Goal: Task Accomplishment & Management: Manage account settings

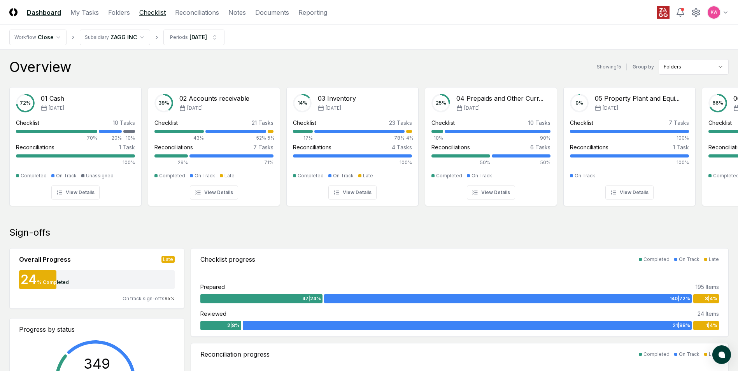
click at [151, 13] on link "Checklist" at bounding box center [152, 12] width 26 height 9
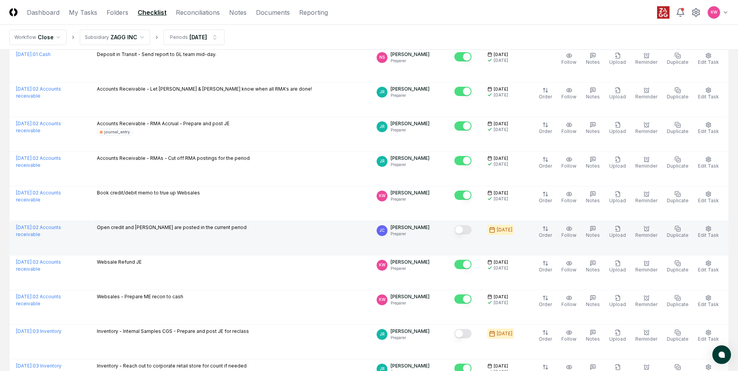
scroll to position [778, 0]
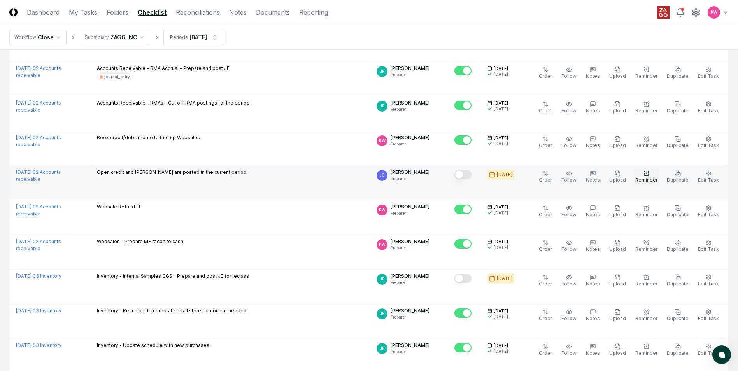
click at [648, 173] on icon "button" at bounding box center [646, 173] width 6 height 6
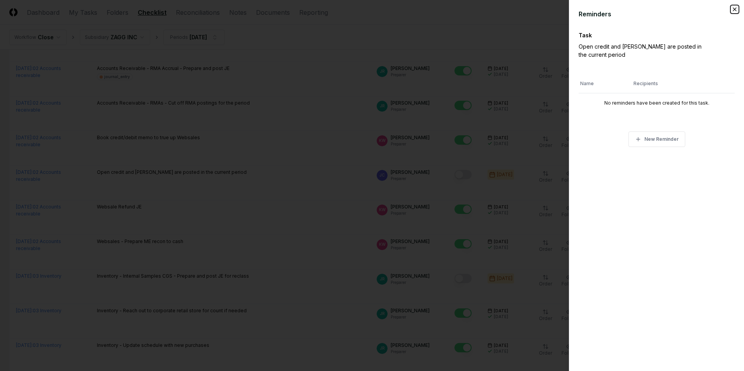
click at [735, 10] on icon "button" at bounding box center [734, 9] width 3 height 3
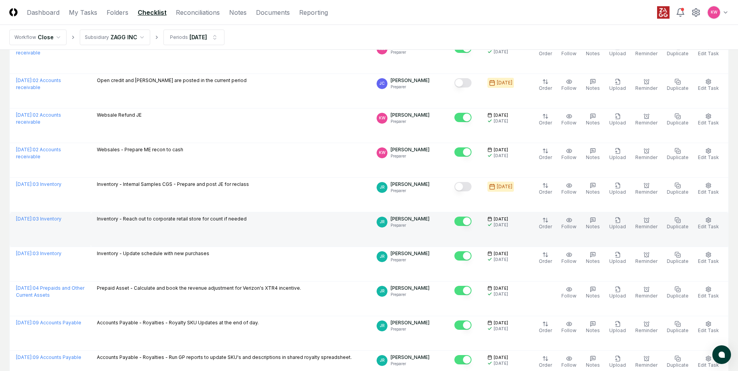
scroll to position [856, 0]
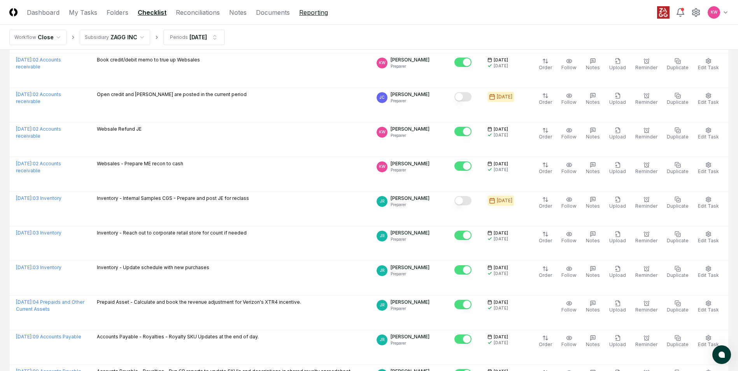
click at [310, 11] on link "Reporting" at bounding box center [313, 12] width 29 height 9
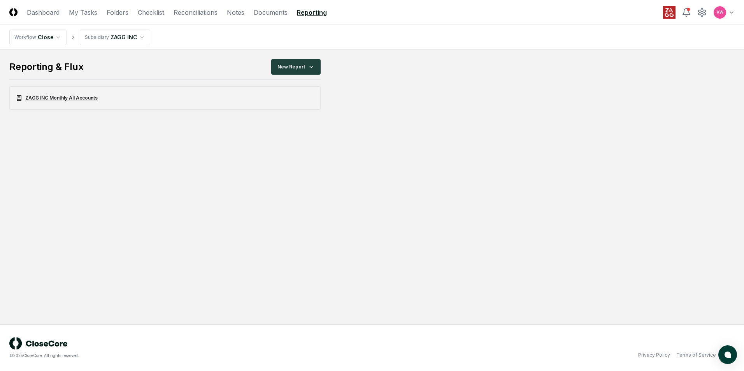
click at [65, 96] on link "ZAGG INC Monthly All Accounts" at bounding box center [164, 97] width 311 height 23
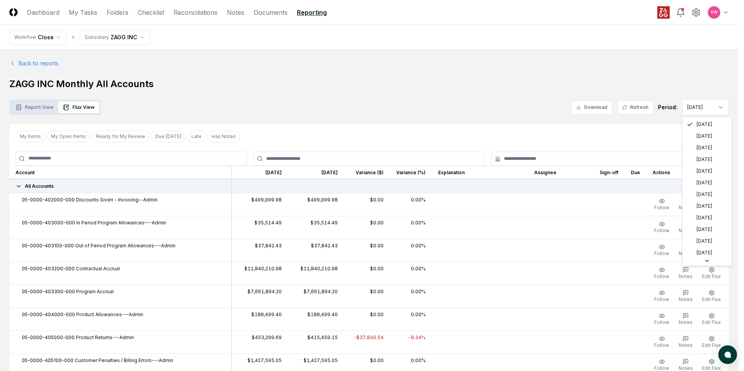
click at [692, 138] on div "My Items My Open Items Ready for My Review Due [DATE] Late Has Notes Clear Filt…" at bounding box center [368, 136] width 719 height 24
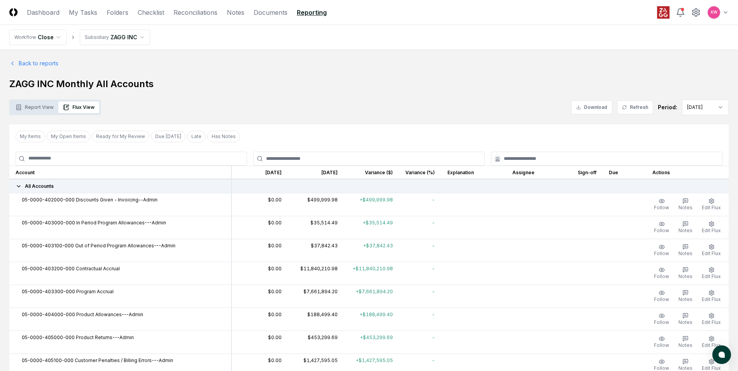
click at [82, 108] on button "Flux View" at bounding box center [78, 108] width 41 height 12
click at [82, 109] on button "Flux View" at bounding box center [78, 108] width 41 height 12
drag, startPoint x: 32, startPoint y: 108, endPoint x: 37, endPoint y: 79, distance: 29.5
click at [32, 108] on button "Report View" at bounding box center [34, 108] width 47 height 12
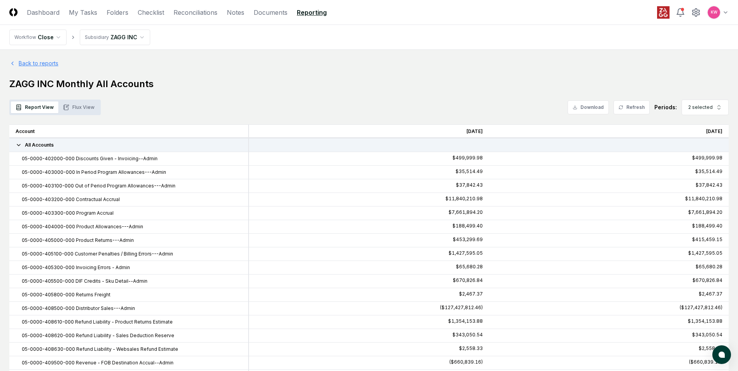
click at [29, 63] on link "Back to reports" at bounding box center [33, 63] width 49 height 8
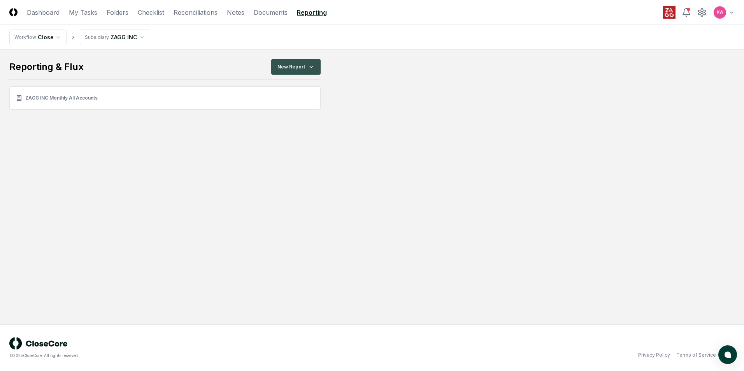
click at [295, 68] on html "CloseCore Dashboard My Tasks Folders Checklist Reconciliations Notes Documents …" at bounding box center [372, 185] width 744 height 371
click at [289, 86] on div "Create New Report" at bounding box center [297, 84] width 55 height 12
click at [296, 83] on div "Create New Report" at bounding box center [297, 84] width 55 height 12
click at [289, 102] on div "Create New Report Balance Sheet Income Statement All Accounts Cash Flow Stateme…" at bounding box center [297, 109] width 59 height 66
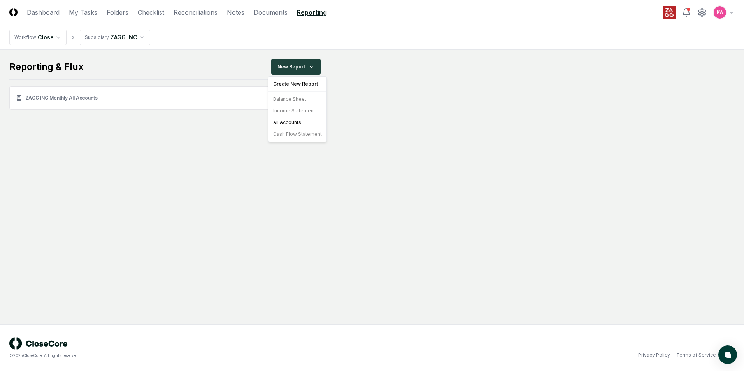
click at [289, 102] on div "Create New Report Balance Sheet Income Statement All Accounts Cash Flow Stateme…" at bounding box center [297, 109] width 59 height 66
click at [287, 114] on div "Create New Report Balance Sheet Income Statement All Accounts Cash Flow Stateme…" at bounding box center [297, 109] width 59 height 66
click at [288, 100] on div "Create New Report Balance Sheet Income Statement All Accounts Cash Flow Stateme…" at bounding box center [297, 109] width 59 height 66
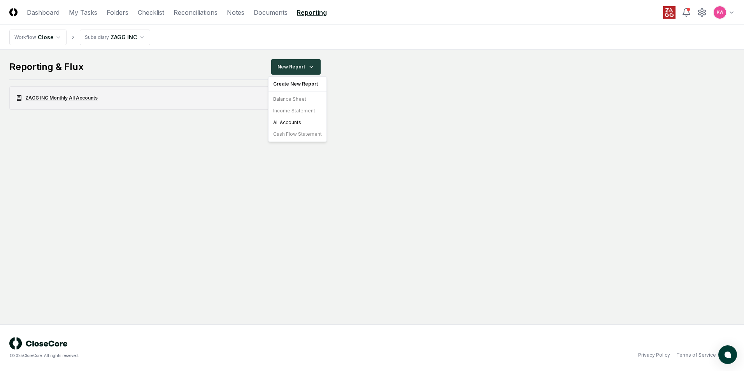
click at [58, 97] on html "CloseCore Dashboard My Tasks Folders Checklist Reconciliations Notes Documents …" at bounding box center [372, 185] width 744 height 371
click at [77, 98] on link "ZAGG INC Monthly All Accounts" at bounding box center [164, 97] width 311 height 23
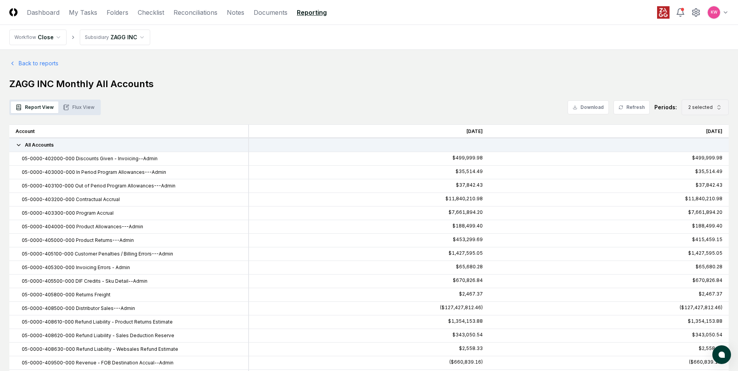
click at [718, 110] on icon "button" at bounding box center [719, 107] width 6 height 6
click at [691, 159] on icon "Suggestions" at bounding box center [689, 159] width 6 height 6
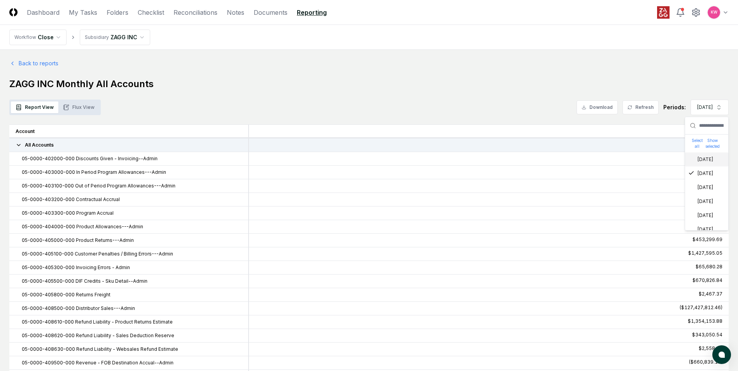
click at [528, 105] on div "Report View Flux View Download Refresh Periods: [DATE] Select all Show selected…" at bounding box center [368, 108] width 719 height 16
click at [446, 132] on div "[DATE]" at bounding box center [489, 131] width 480 height 14
click at [75, 107] on button "Flux View" at bounding box center [78, 108] width 41 height 12
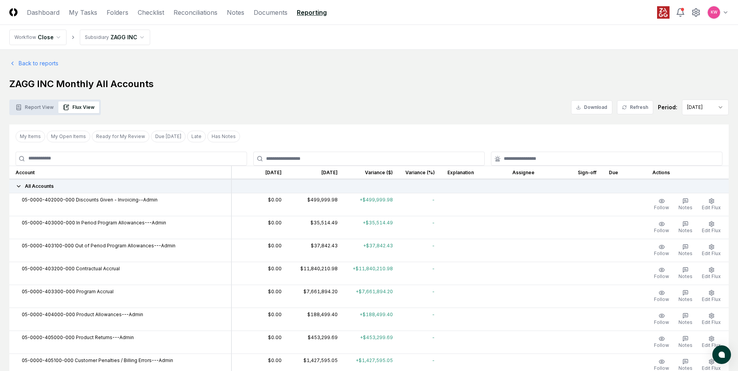
click at [75, 107] on button "Flux View" at bounding box center [78, 108] width 41 height 12
click at [716, 203] on button "Edit Flux" at bounding box center [711, 204] width 22 height 16
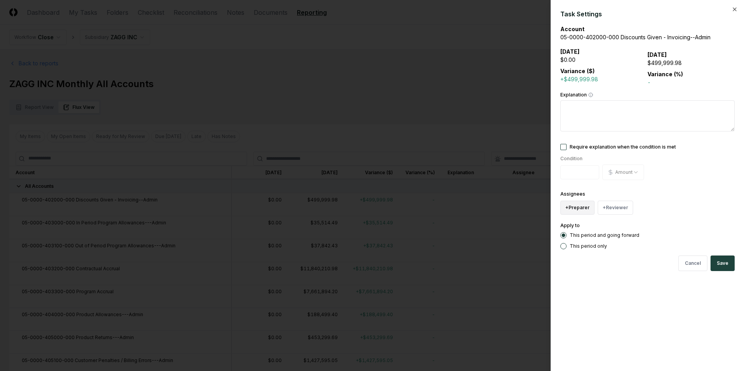
click at [580, 208] on button "+ Preparer" at bounding box center [577, 208] width 34 height 14
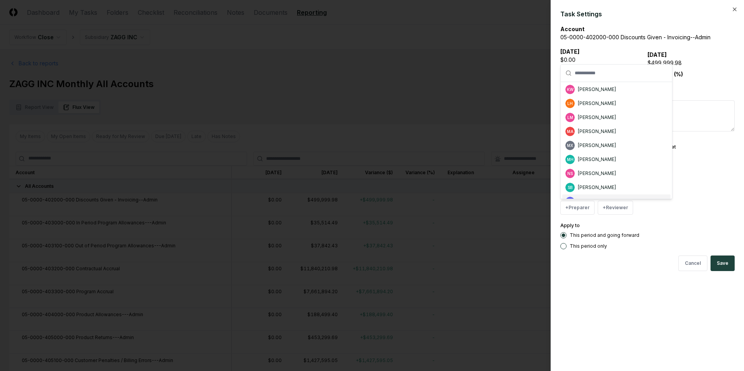
scroll to position [81, 0]
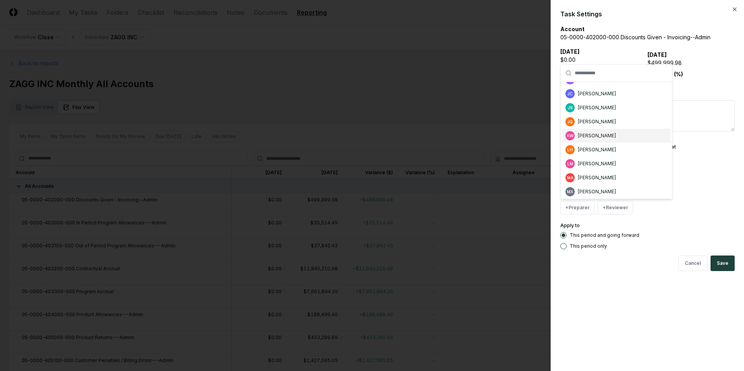
click at [589, 137] on div "[PERSON_NAME]" at bounding box center [597, 135] width 38 height 7
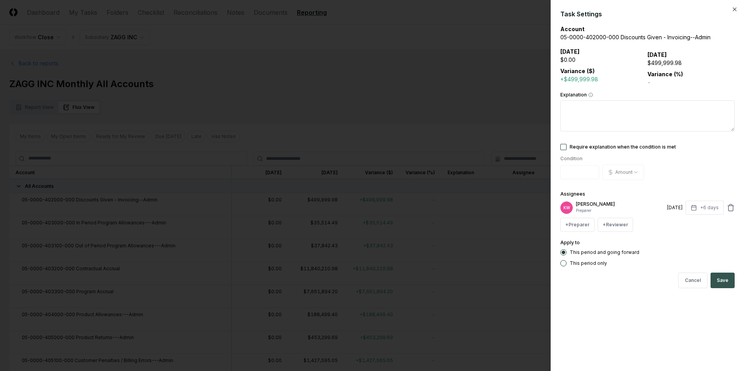
click at [722, 280] on button "Save" at bounding box center [722, 281] width 24 height 16
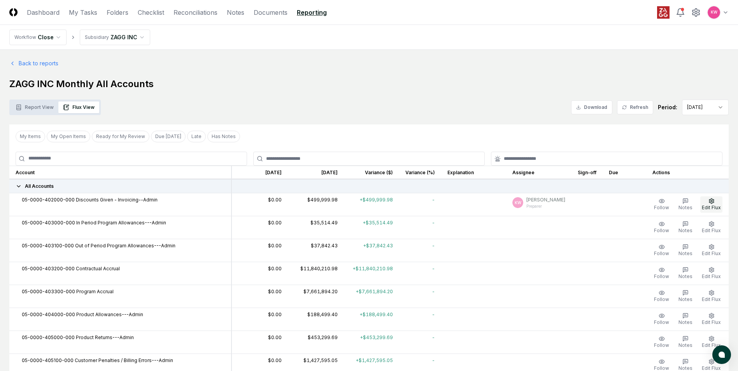
click at [705, 201] on button "Edit Flux" at bounding box center [711, 204] width 22 height 16
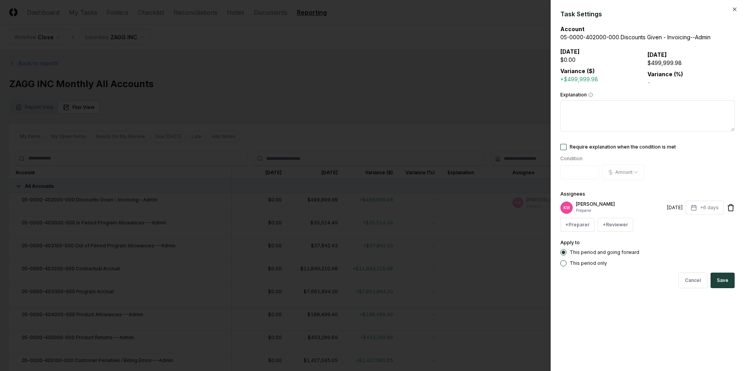
click at [732, 208] on icon at bounding box center [730, 208] width 8 height 8
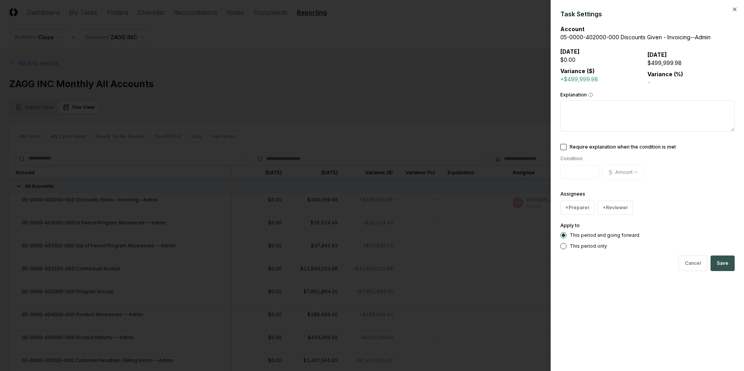
click at [721, 263] on button "Save" at bounding box center [722, 264] width 24 height 16
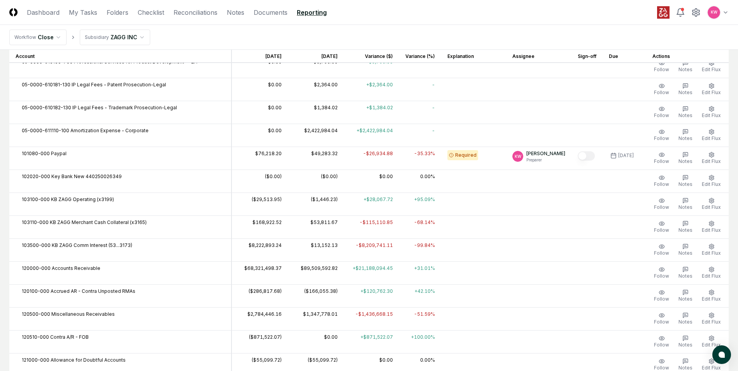
scroll to position [1594, 0]
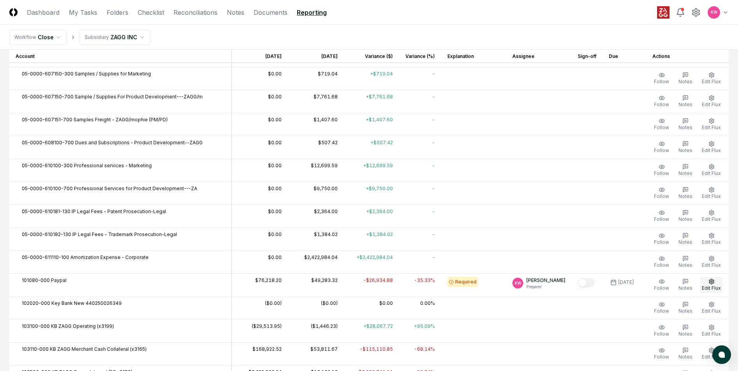
click at [712, 281] on circle "button" at bounding box center [712, 282] width 2 height 2
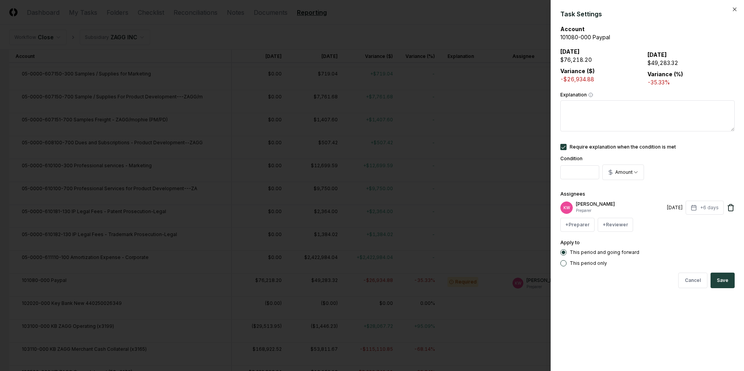
click at [732, 208] on icon at bounding box center [730, 208] width 5 height 5
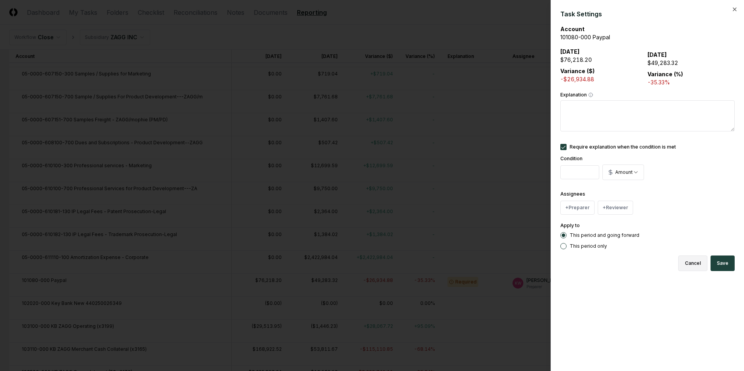
click at [689, 263] on button "Cancel" at bounding box center [692, 264] width 29 height 16
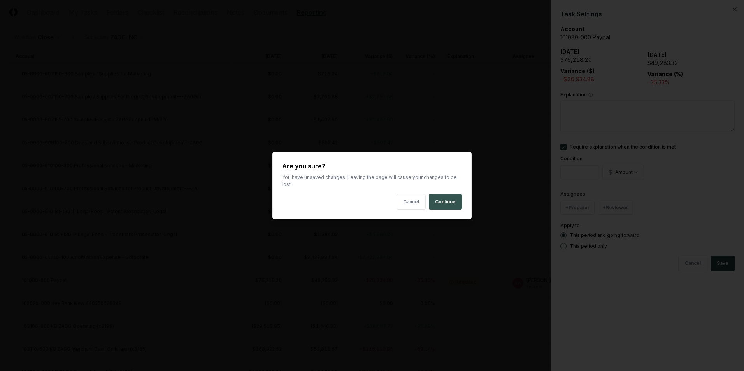
click at [442, 200] on button "Continue" at bounding box center [445, 202] width 33 height 16
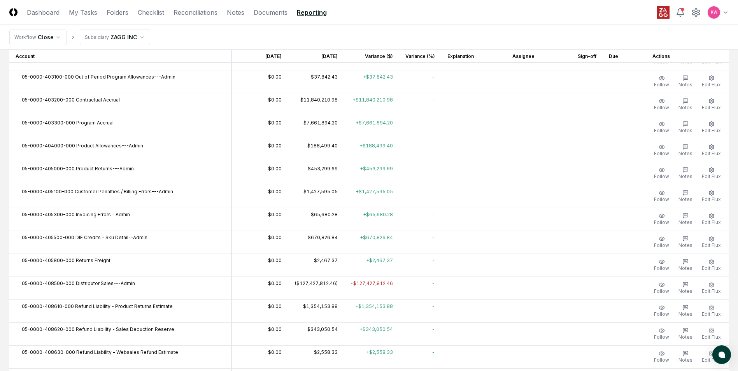
scroll to position [0, 0]
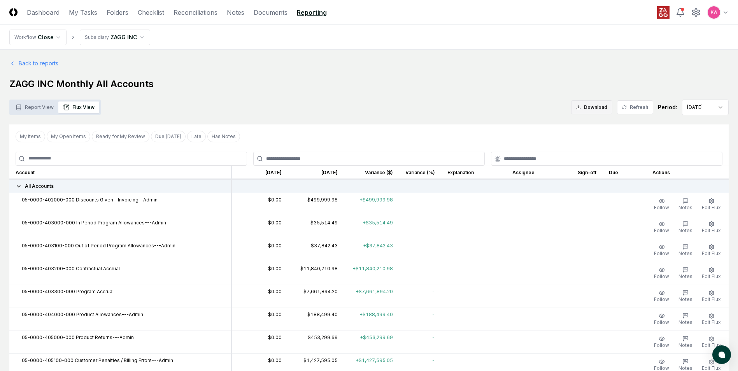
click at [585, 108] on button "Download" at bounding box center [591, 107] width 41 height 14
click at [220, 138] on button "Has Notes" at bounding box center [223, 137] width 33 height 12
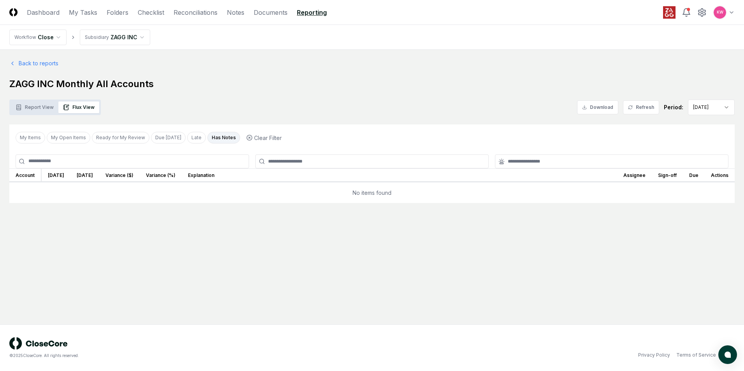
click at [222, 138] on button "Has Notes" at bounding box center [223, 138] width 33 height 12
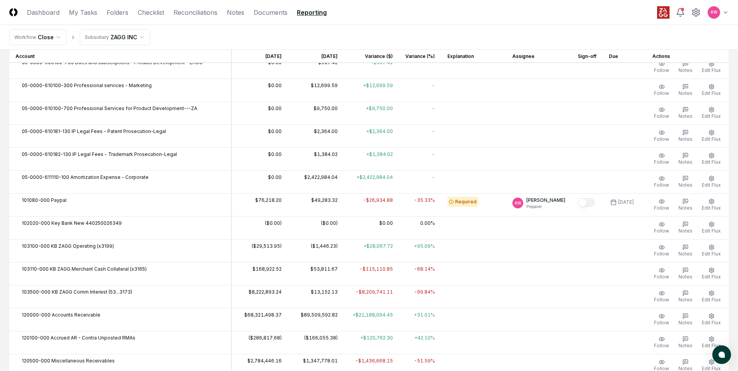
scroll to position [1672, 0]
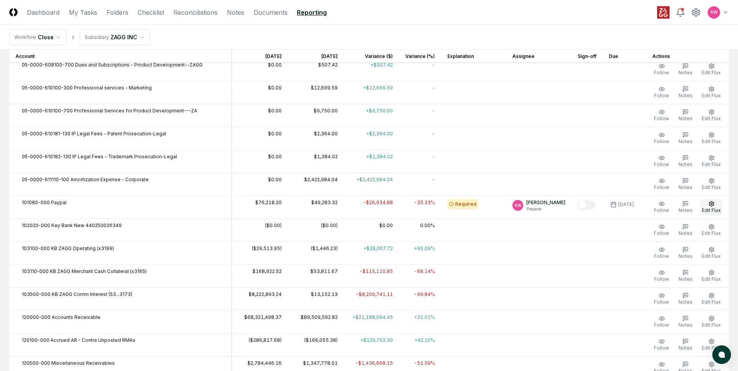
click at [713, 207] on button "Edit Flux" at bounding box center [711, 207] width 22 height 16
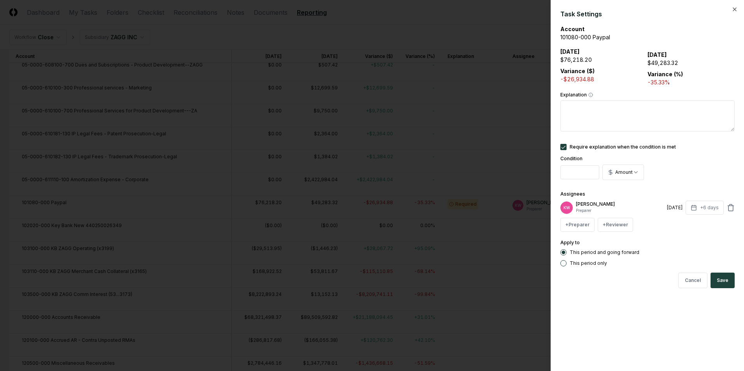
click at [590, 174] on input "*******" at bounding box center [579, 172] width 39 height 14
click at [591, 170] on input "*******" at bounding box center [579, 172] width 39 height 14
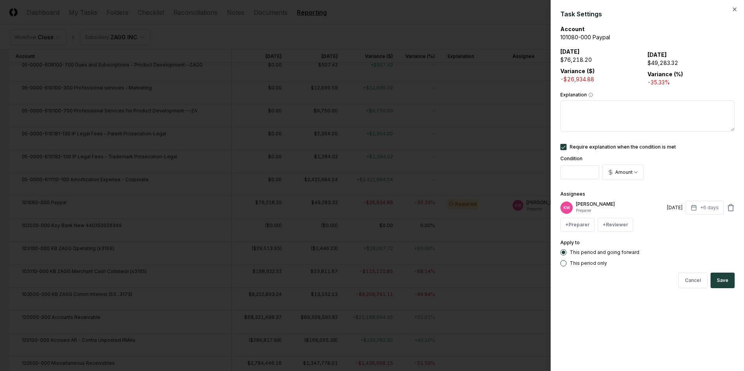
click at [591, 170] on input "*******" at bounding box center [579, 172] width 39 height 14
type input "****"
click at [591, 171] on input "****" at bounding box center [579, 172] width 39 height 14
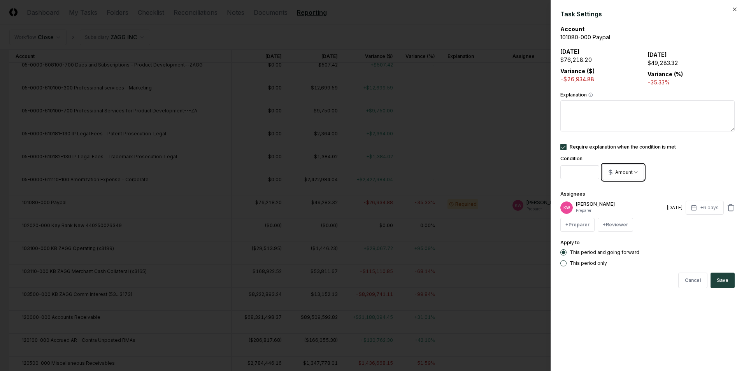
click at [572, 107] on textarea "Explanation" at bounding box center [647, 115] width 174 height 31
type textarea "*"
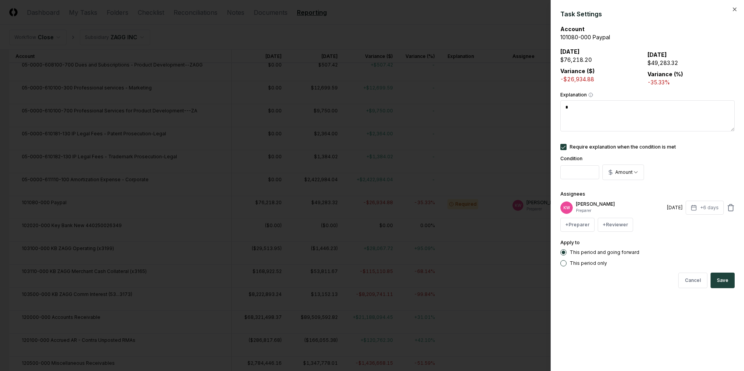
type textarea "**"
type textarea "*"
type textarea "***"
type textarea "*"
type textarea "****"
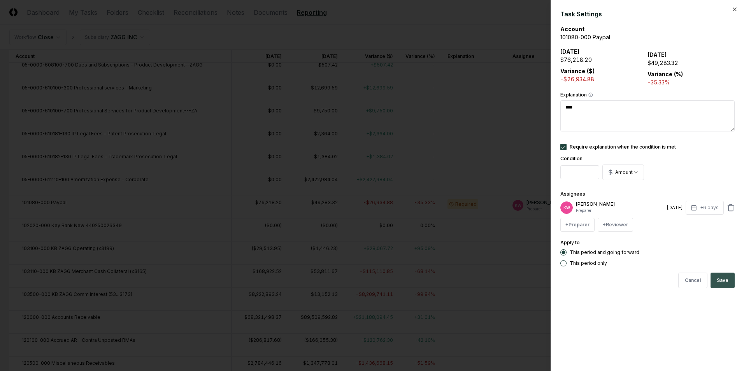
click at [721, 278] on button "Save" at bounding box center [722, 281] width 24 height 16
type textarea "*"
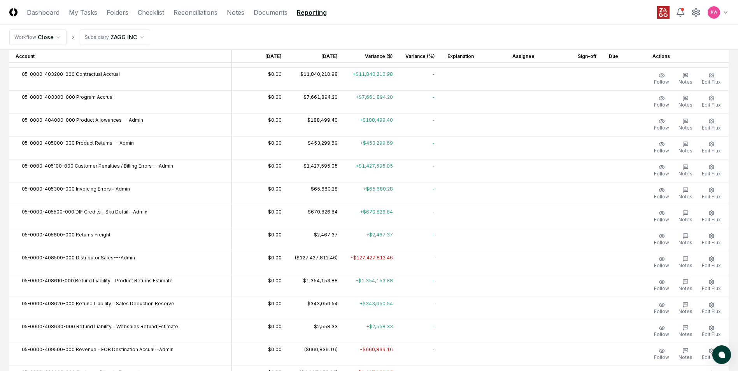
scroll to position [0, 0]
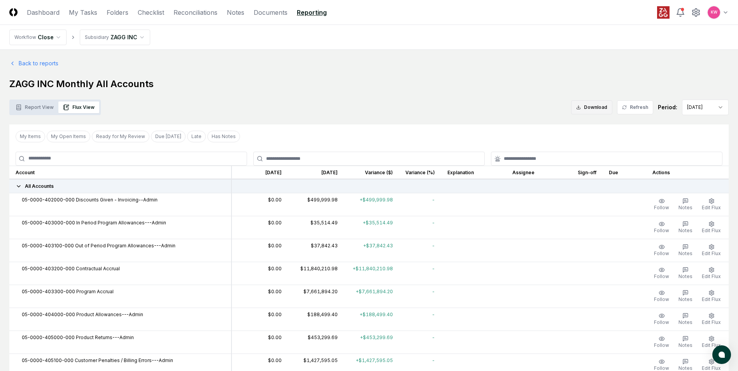
click at [602, 105] on button "Download" at bounding box center [591, 107] width 41 height 14
click at [395, 90] on h1 "ZAGG INC Monthly All Accounts" at bounding box center [368, 84] width 719 height 12
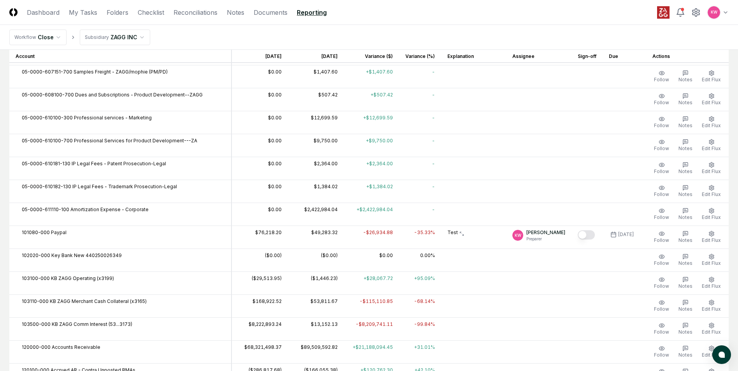
scroll to position [1633, 0]
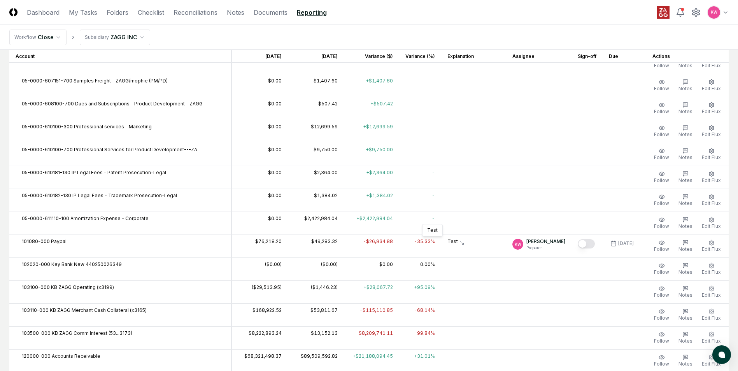
click at [447, 242] on p "Test" at bounding box center [452, 241] width 11 height 7
click at [686, 250] on span "Notes" at bounding box center [685, 249] width 14 height 6
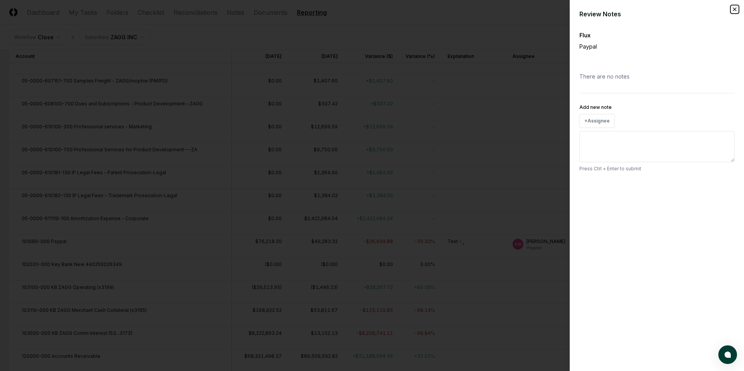
click at [735, 10] on icon "button" at bounding box center [734, 9] width 6 height 6
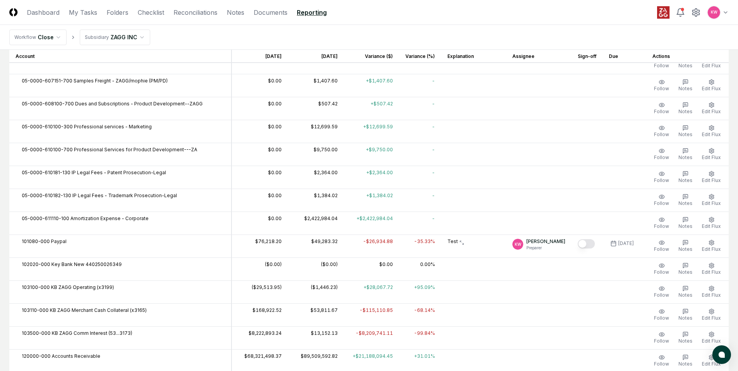
click at [459, 243] on icon at bounding box center [461, 242] width 5 height 5
click at [447, 244] on p "Test" at bounding box center [452, 241] width 11 height 7
drag, startPoint x: 431, startPoint y: 244, endPoint x: 186, endPoint y: 11, distance: 337.8
click at [186, 11] on link "Reconciliations" at bounding box center [195, 12] width 44 height 9
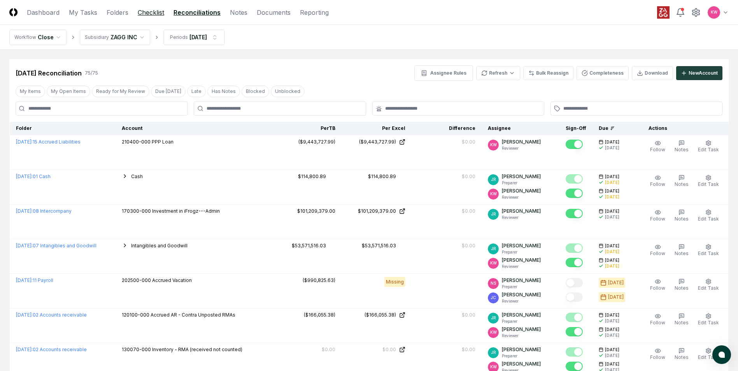
click at [156, 16] on link "Checklist" at bounding box center [151, 12] width 26 height 9
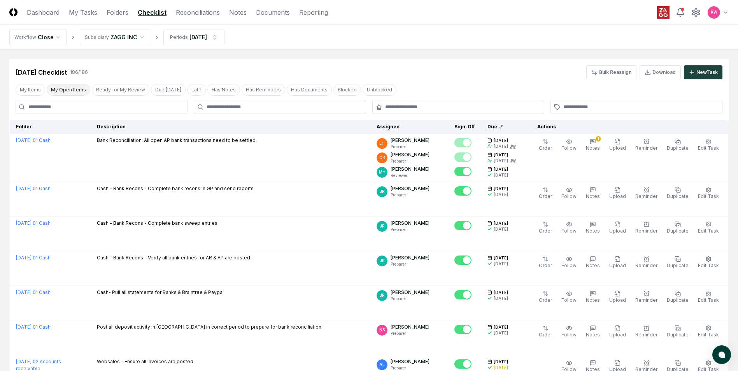
click at [76, 90] on button "My Open Items" at bounding box center [69, 90] width 44 height 12
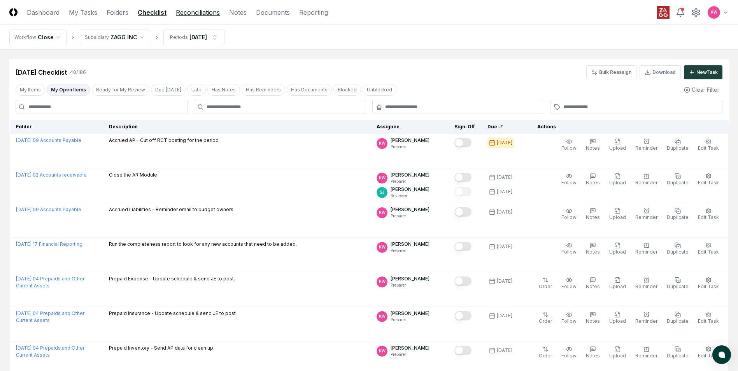
click at [193, 11] on link "Reconciliations" at bounding box center [198, 12] width 44 height 9
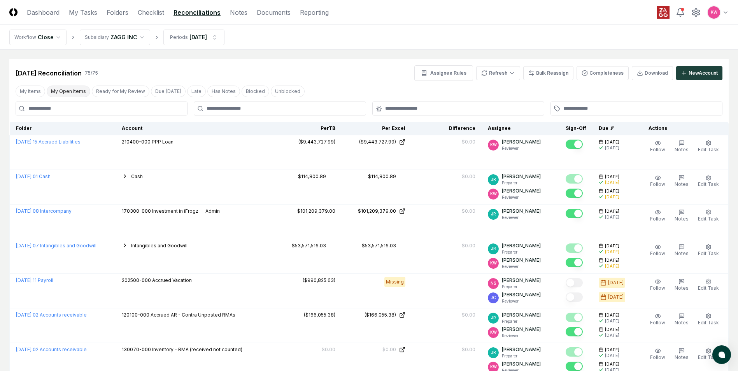
click at [67, 94] on button "My Open Items" at bounding box center [69, 92] width 44 height 12
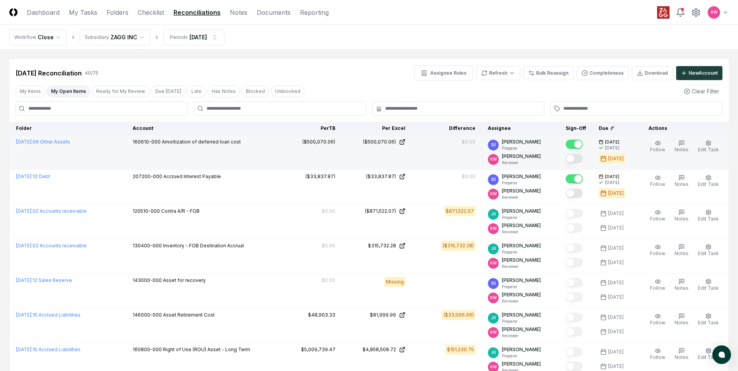
click at [574, 160] on button "Mark complete" at bounding box center [573, 158] width 17 height 9
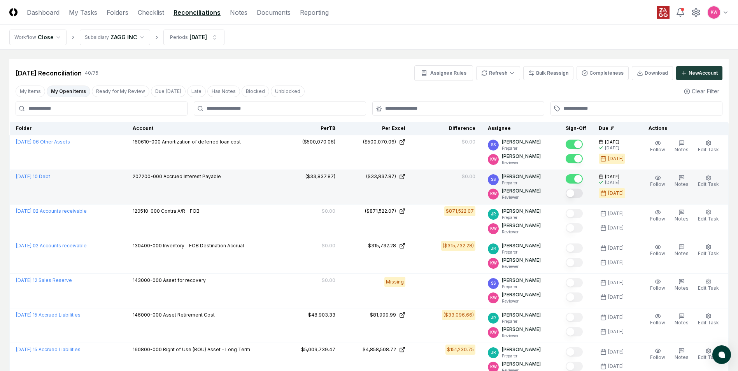
click at [575, 190] on button "Mark complete" at bounding box center [573, 193] width 17 height 9
click at [149, 13] on link "Checklist" at bounding box center [151, 12] width 26 height 9
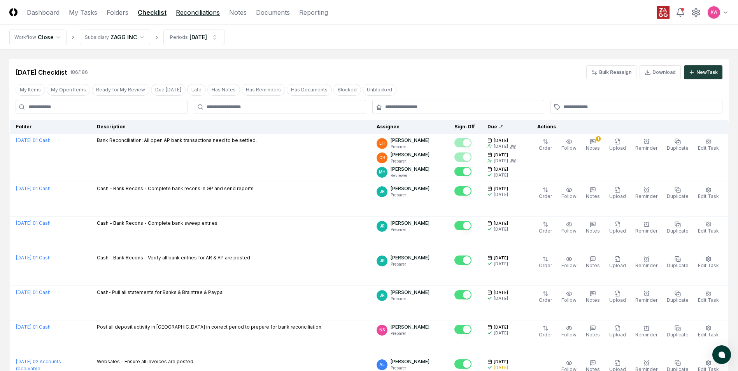
click at [190, 13] on link "Reconciliations" at bounding box center [198, 12] width 44 height 9
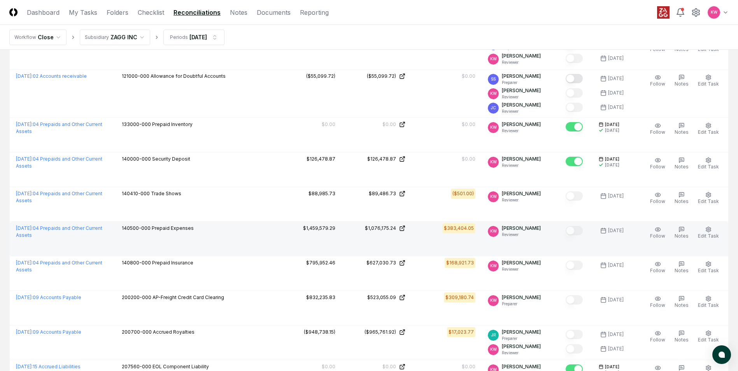
scroll to position [1244, 0]
